Goal: Information Seeking & Learning: Compare options

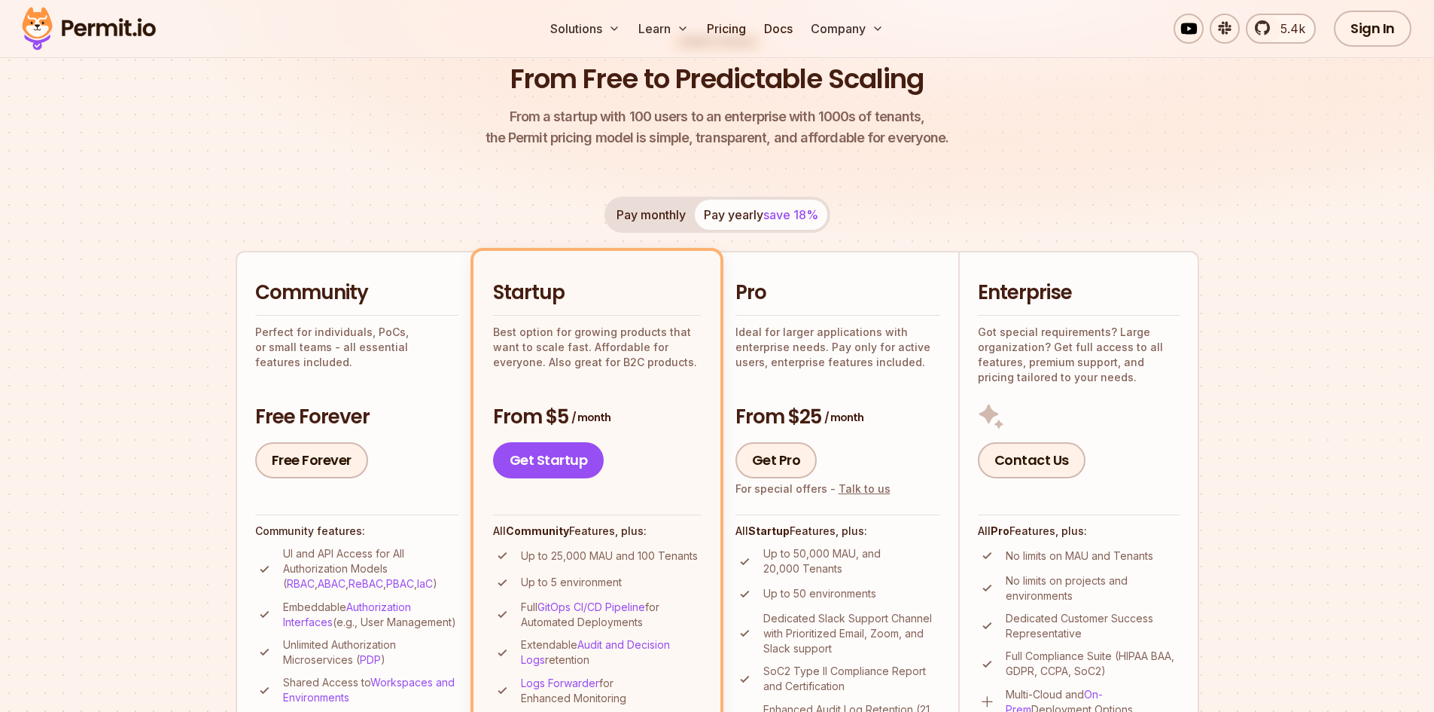
scroll to position [376, 0]
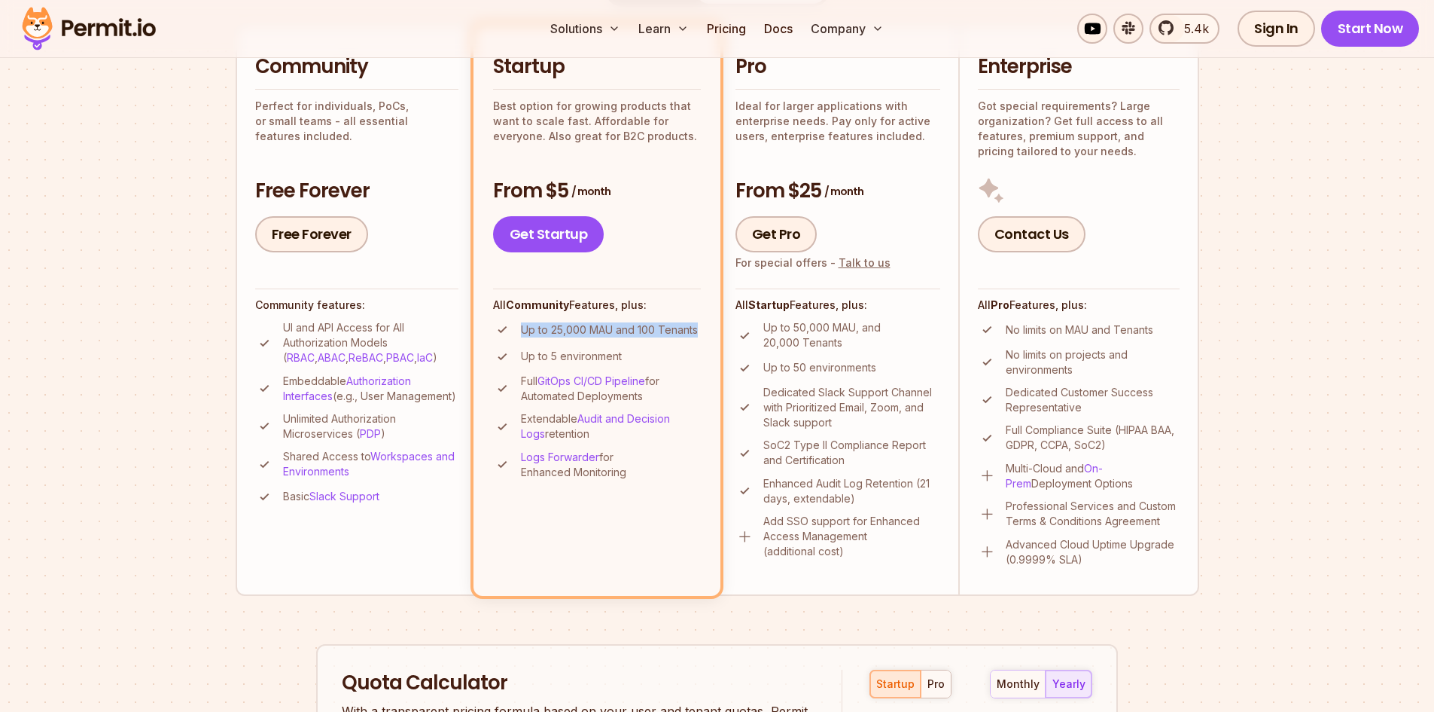
drag, startPoint x: 523, startPoint y: 331, endPoint x: 703, endPoint y: 328, distance: 180.0
click at [703, 328] on li "Startup Best option for growing products that want to scale fast. Affordable fo…" at bounding box center [597, 310] width 247 height 570
click at [636, 331] on p "Up to 25,000 MAU and 100 Tenants" at bounding box center [609, 329] width 177 height 15
drag, startPoint x: 492, startPoint y: 302, endPoint x: 649, endPoint y: 353, distance: 164.8
click at [617, 355] on li "Startup Best option for growing products that want to scale fast. Affordable fo…" at bounding box center [597, 310] width 247 height 570
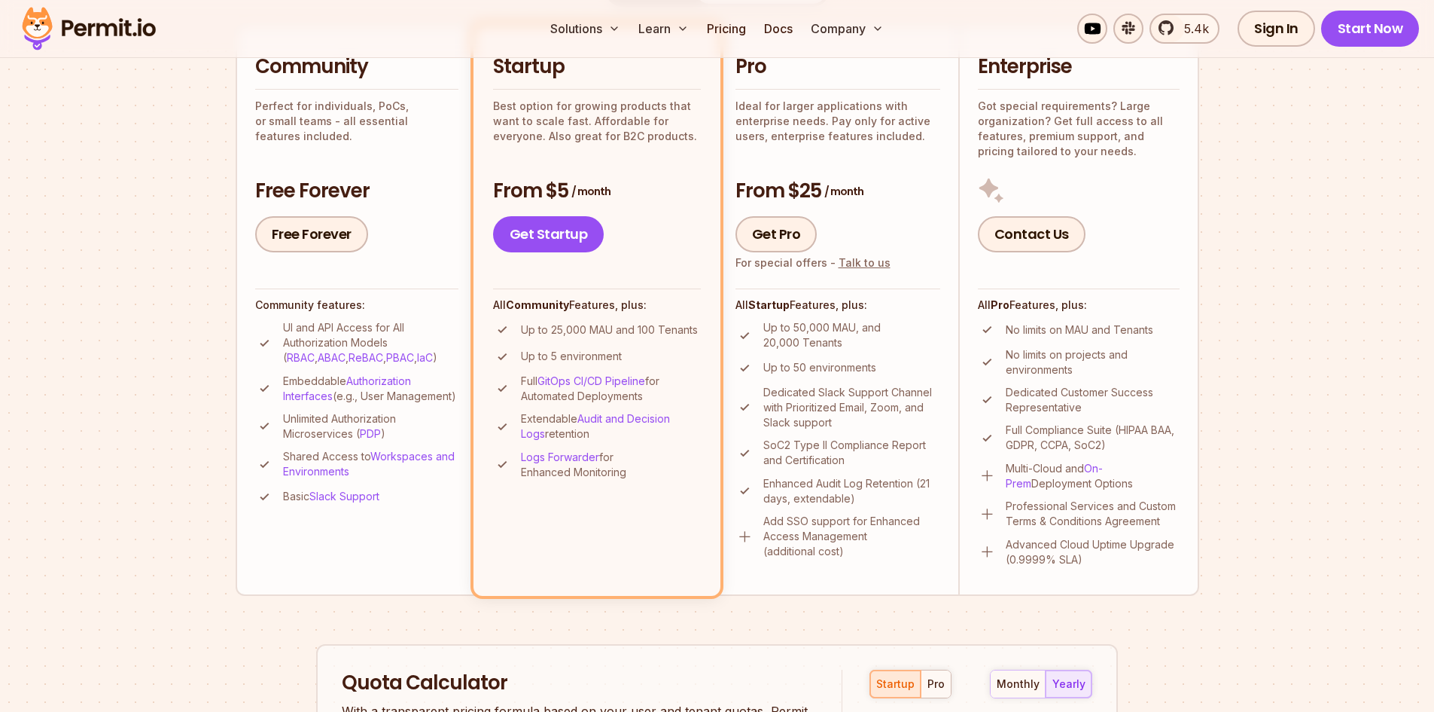
click at [652, 352] on li "Up to 5 environment" at bounding box center [597, 356] width 208 height 19
drag, startPoint x: 520, startPoint y: 380, endPoint x: 672, endPoint y: 397, distance: 153.1
click at [672, 397] on p "Full GitOps CI/CD Pipeline for Automated Deployments" at bounding box center [611, 388] width 180 height 30
click at [672, 402] on p "Full GitOps CI/CD Pipeline for Automated Deployments" at bounding box center [611, 388] width 180 height 30
drag, startPoint x: 282, startPoint y: 325, endPoint x: 386, endPoint y: 340, distance: 104.1
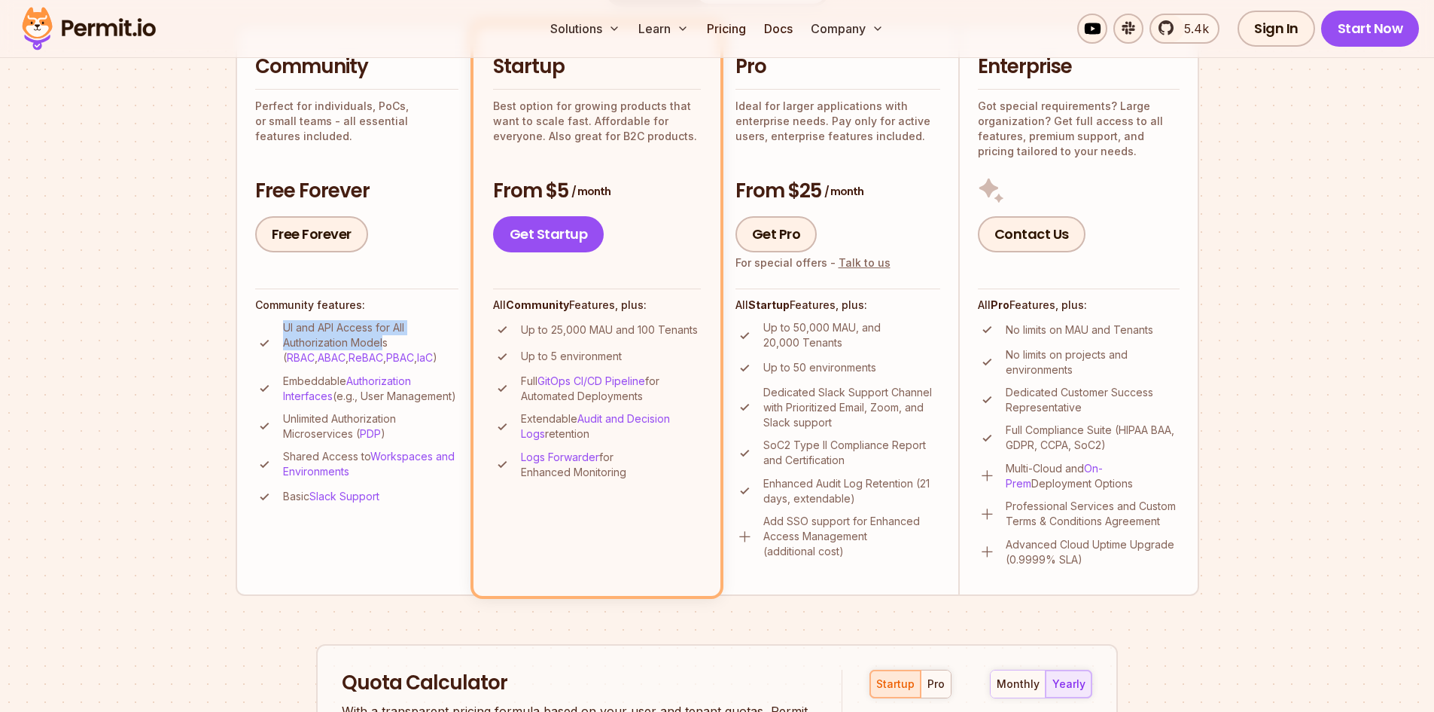
click at [386, 340] on p "UI and API Access for All Authorization Models ( RBAC , ABAC , ReBAC , PBAC , I…" at bounding box center [370, 342] width 175 height 45
click at [361, 313] on div "Community features: UI and API Access for All Authorization Models ( RBAC , ABA…" at bounding box center [356, 396] width 203 height 217
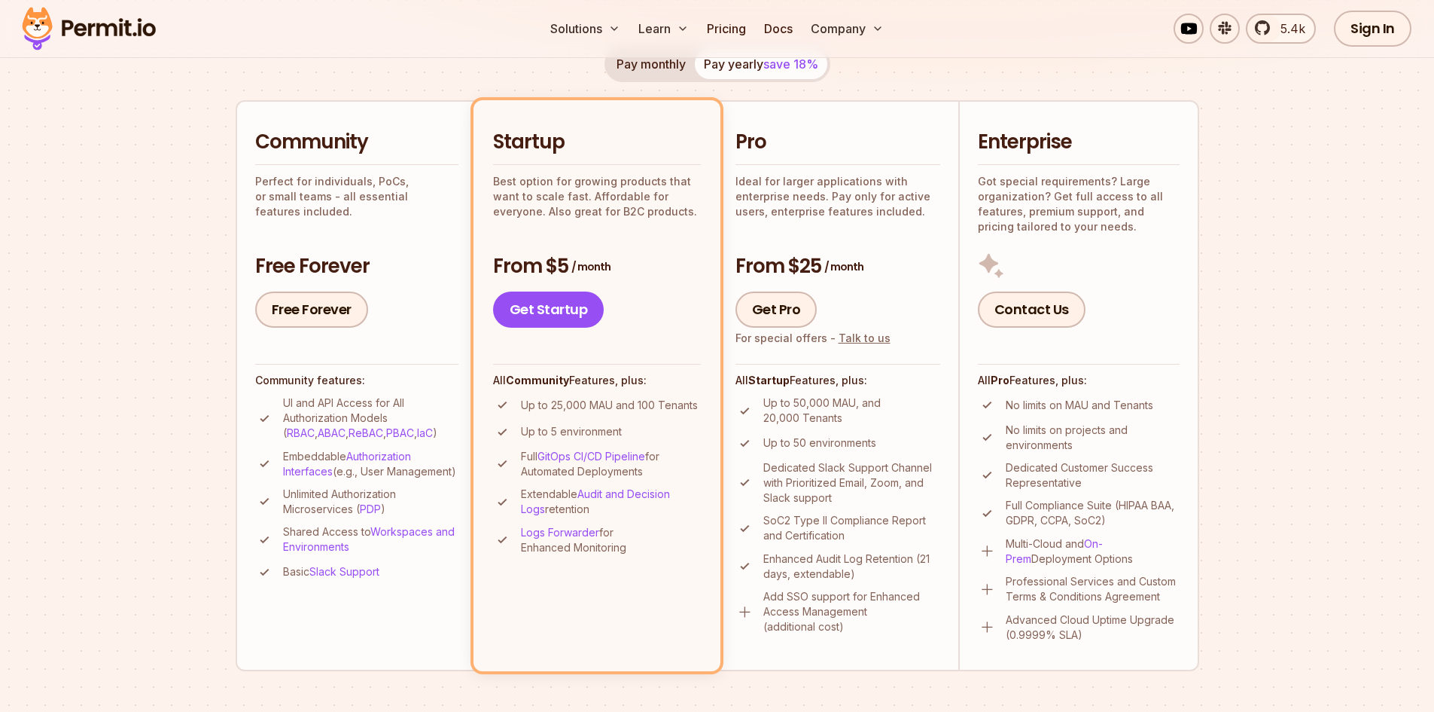
scroll to position [753, 0]
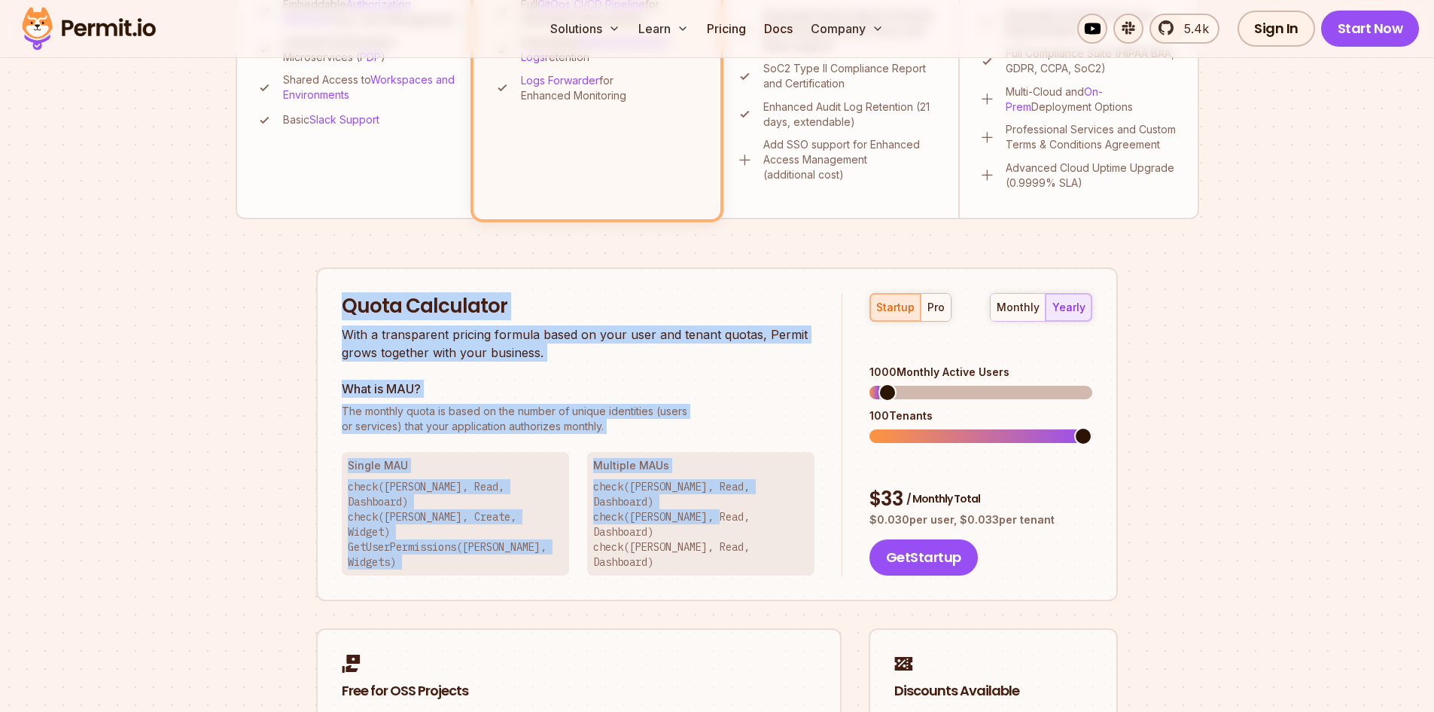
drag, startPoint x: 340, startPoint y: 302, endPoint x: 730, endPoint y: 505, distance: 439.9
click at [727, 505] on div "Quota Calculator With a transparent pricing formula based on your user and tena…" at bounding box center [717, 434] width 802 height 334
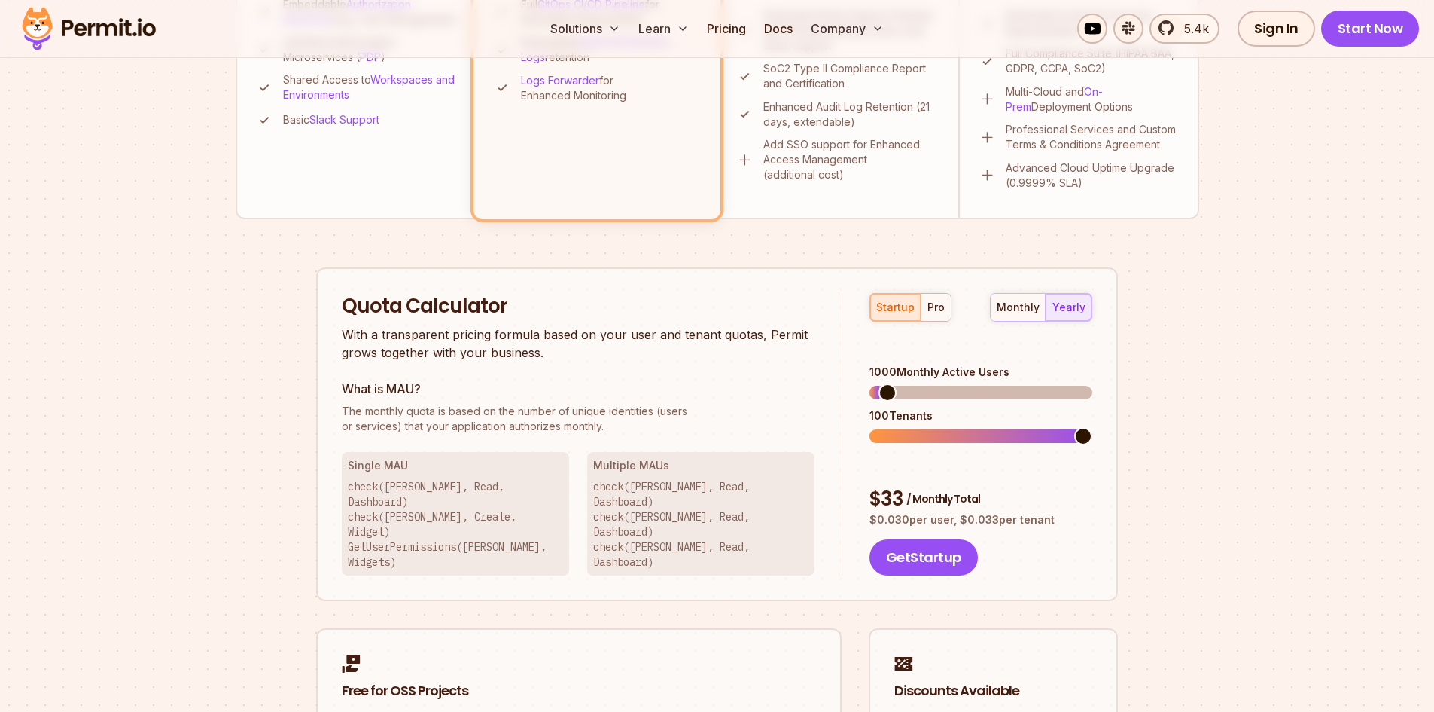
click at [773, 511] on p "check([PERSON_NAME], Read, Dashboard) check([PERSON_NAME], Read, Dashboard) che…" at bounding box center [700, 524] width 215 height 90
click at [870, 383] on span at bounding box center [879, 392] width 18 height 18
click at [938, 306] on div "pro" at bounding box center [936, 307] width 17 height 15
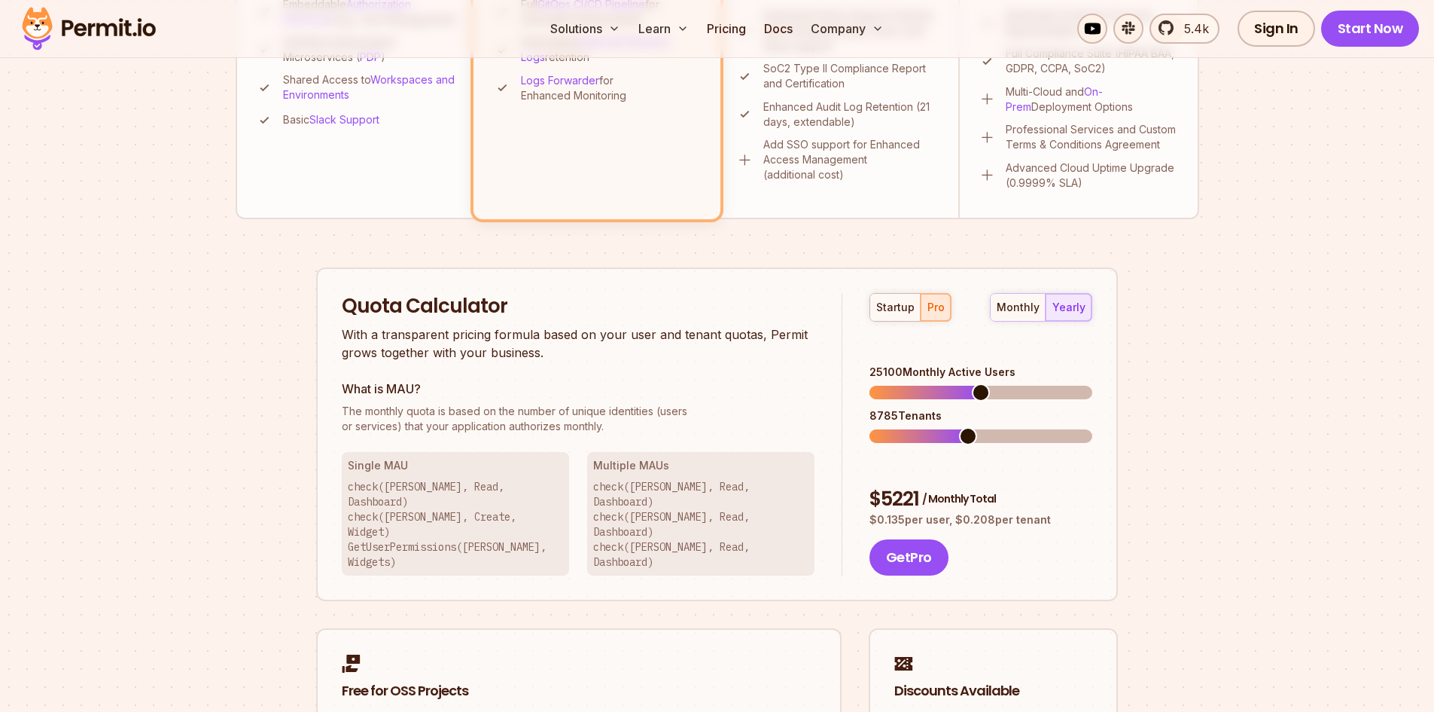
click at [981, 383] on span at bounding box center [981, 392] width 18 height 18
click at [870, 428] on span at bounding box center [879, 436] width 18 height 18
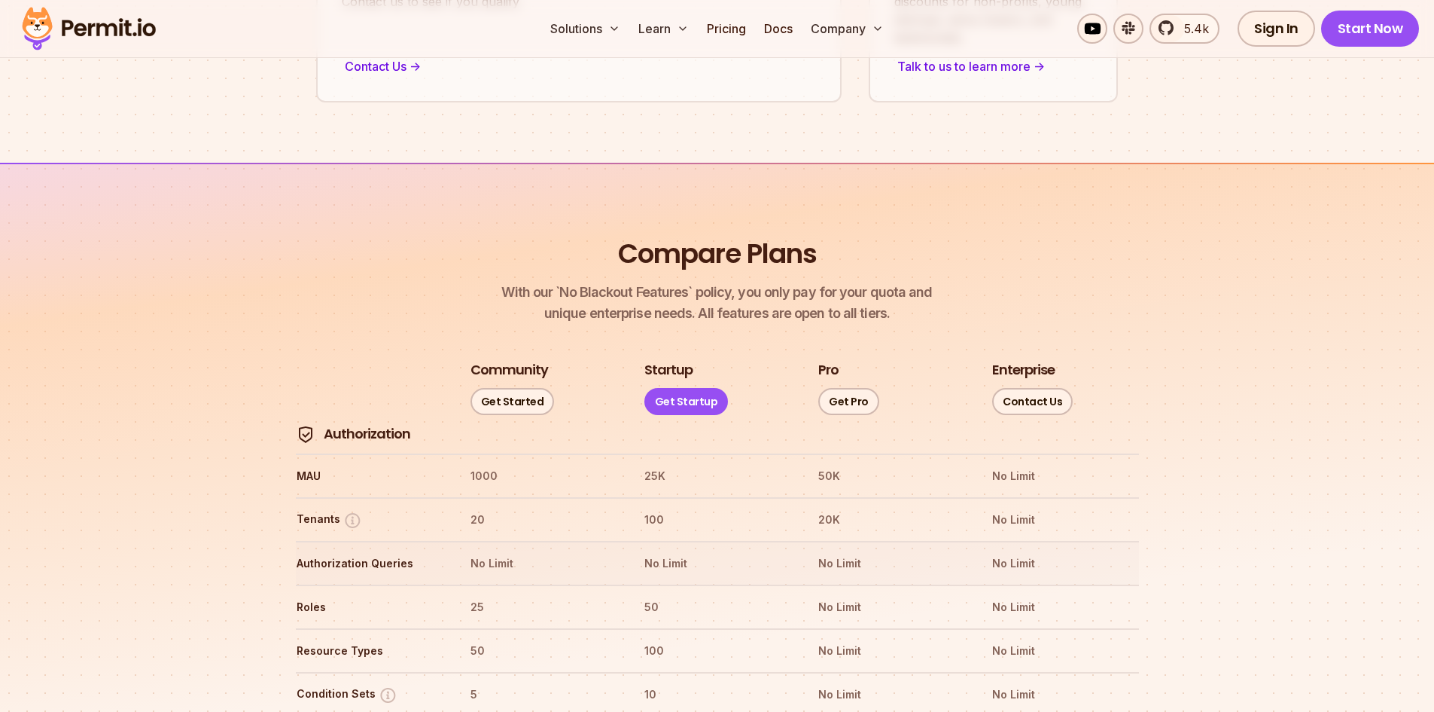
scroll to position [1732, 0]
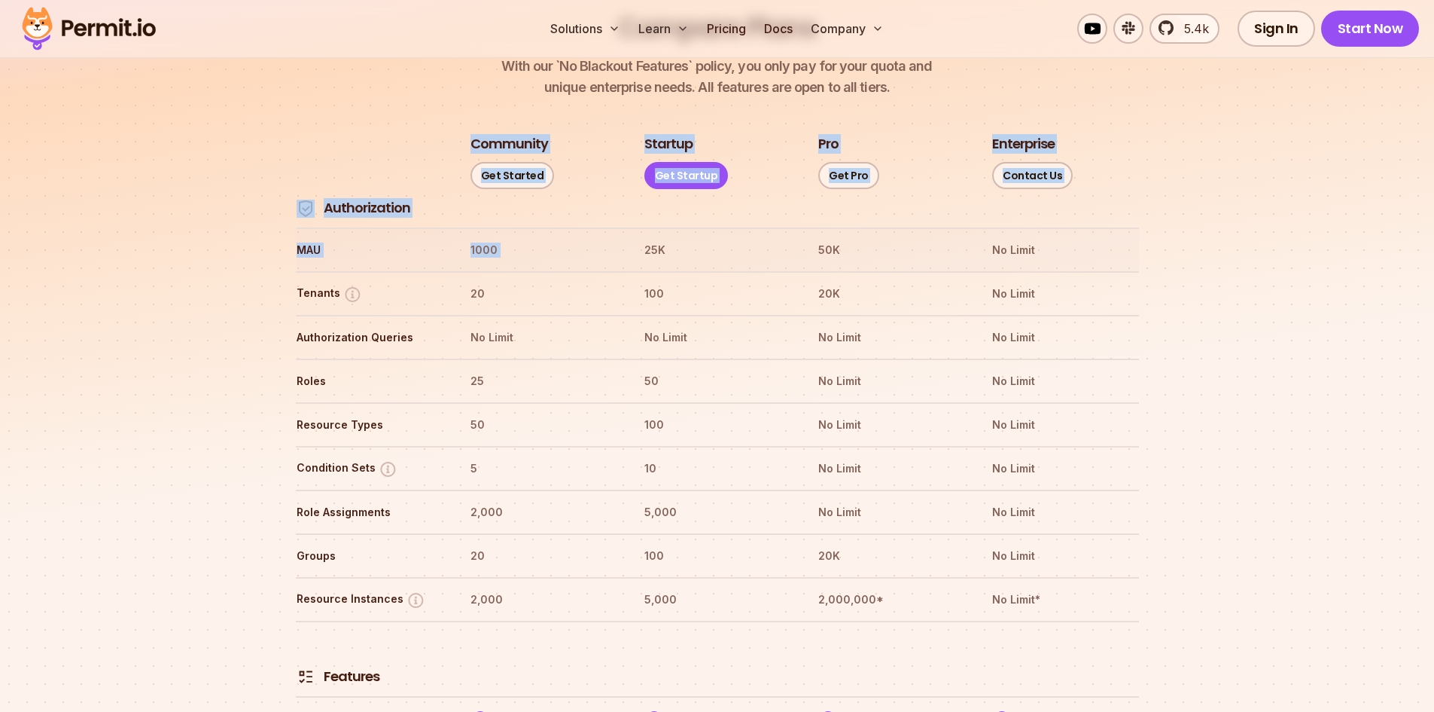
drag, startPoint x: 294, startPoint y: 200, endPoint x: 670, endPoint y: 209, distance: 375.8
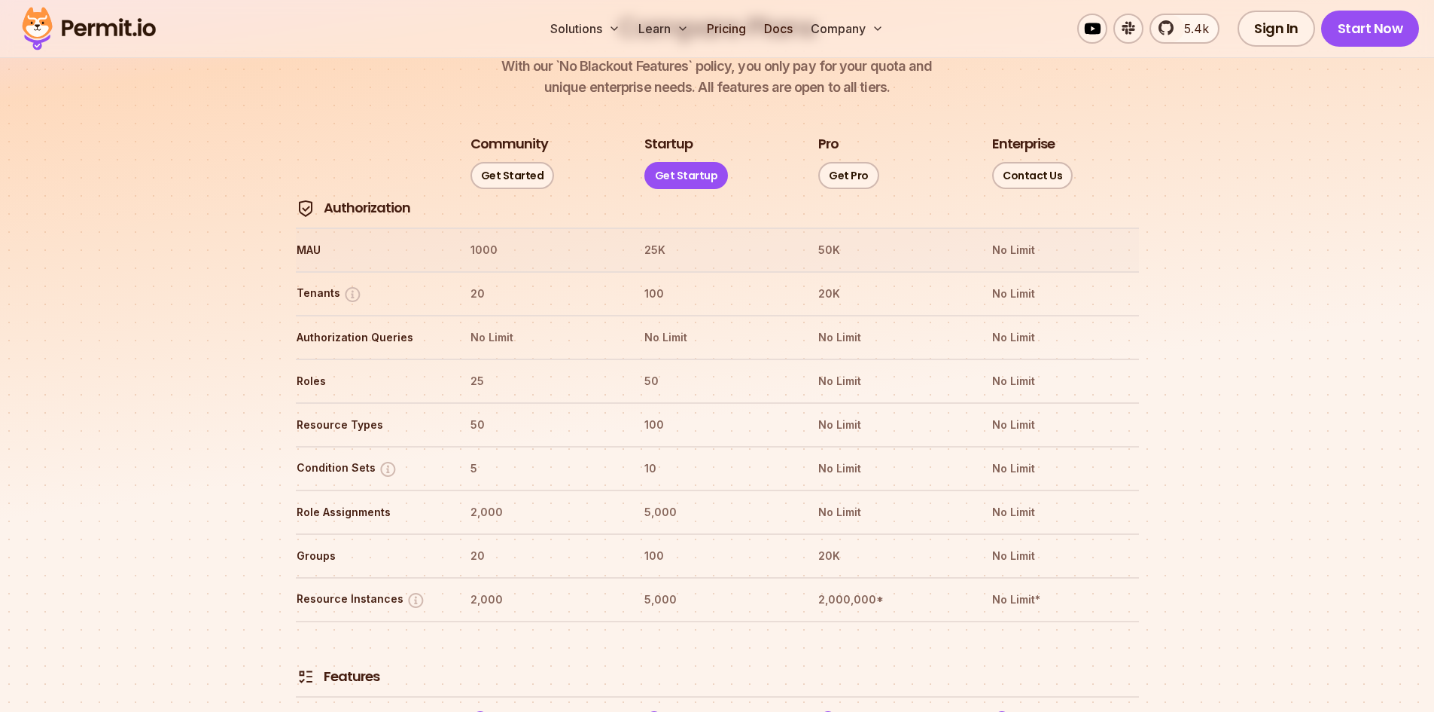
click at [685, 238] on th "25K" at bounding box center [717, 250] width 147 height 24
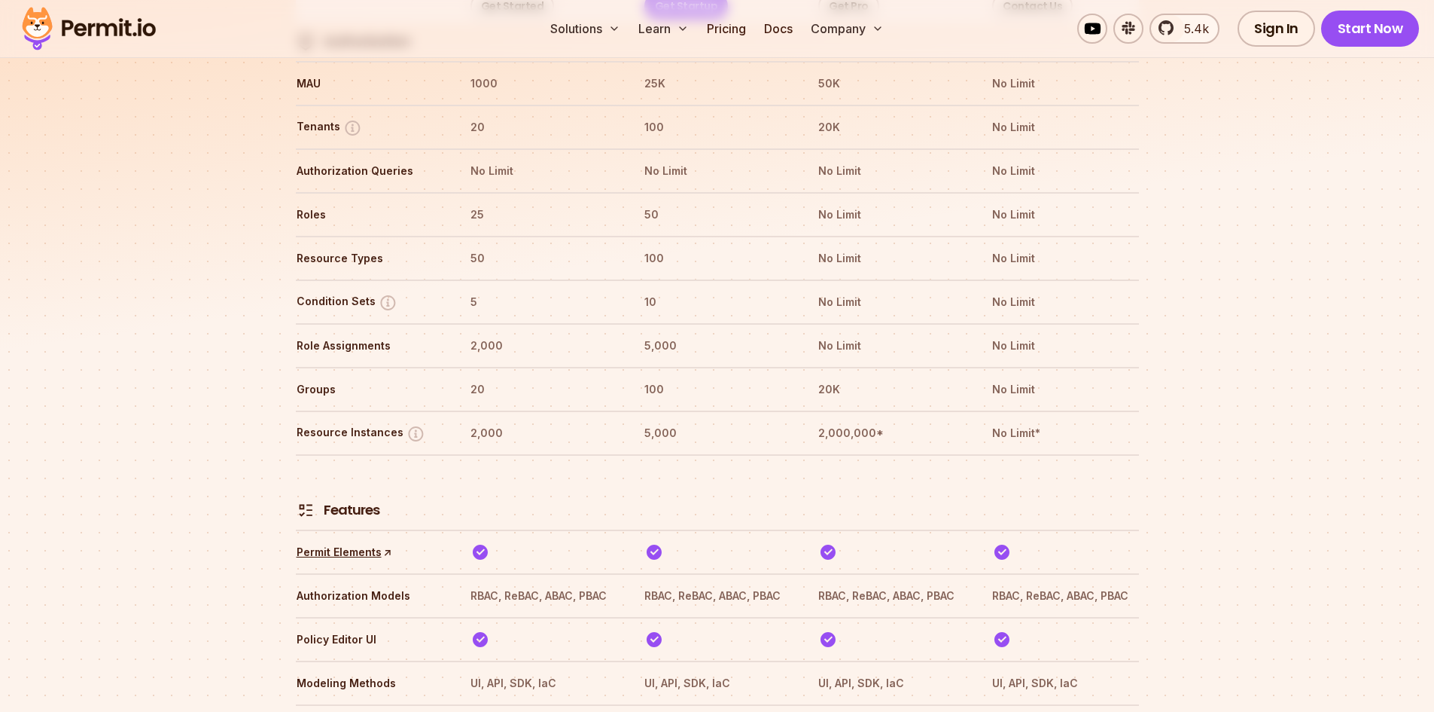
scroll to position [0, 0]
